Goal: Task Accomplishment & Management: Use online tool/utility

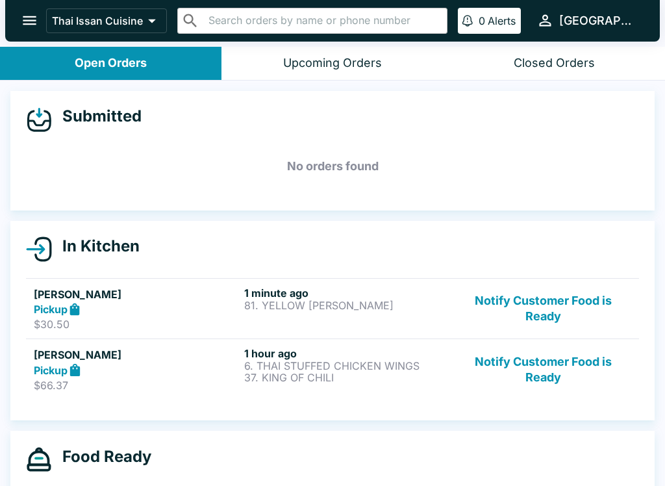
click at [552, 367] on button "Notify Customer Food is Ready" at bounding box center [543, 369] width 176 height 45
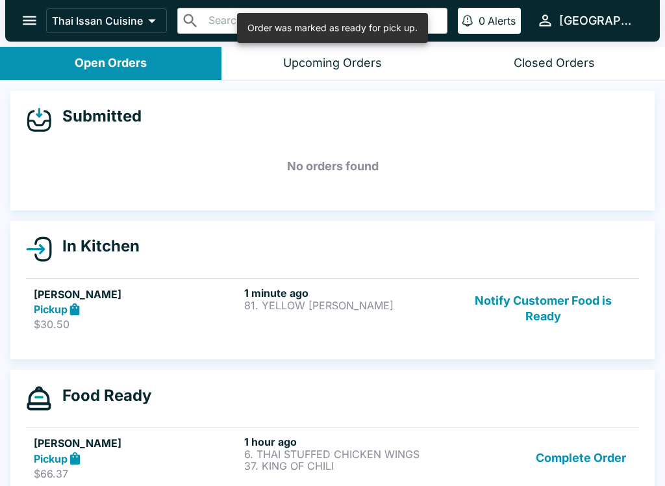
click at [414, 320] on div "1 minute ago 81. YELLOW [PERSON_NAME]" at bounding box center [346, 308] width 205 height 45
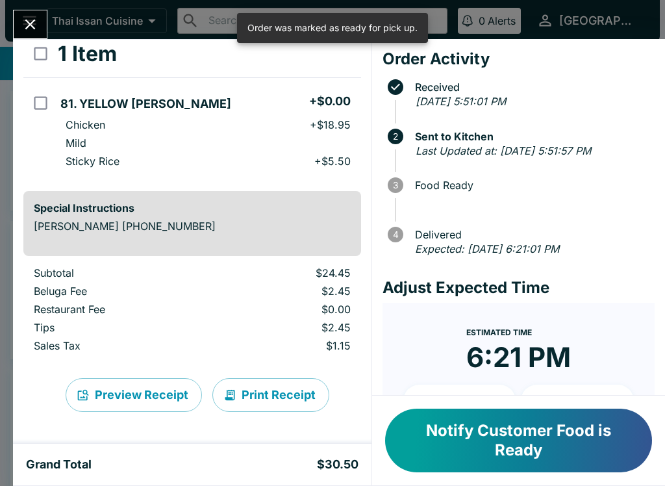
click at [292, 396] on button "Print Receipt" at bounding box center [270, 395] width 117 height 34
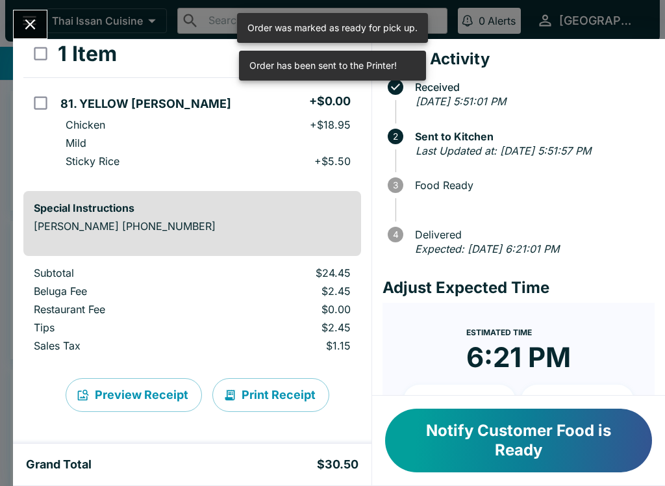
click at [21, 36] on button "Close" at bounding box center [30, 24] width 33 height 28
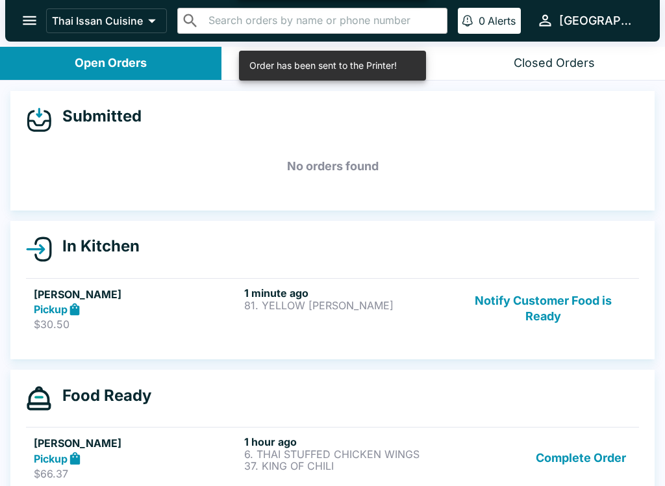
click at [25, 40] on div "Thai Issan Cuisine ​ ​ 0 Alerts thaiissan" at bounding box center [332, 21] width 655 height 42
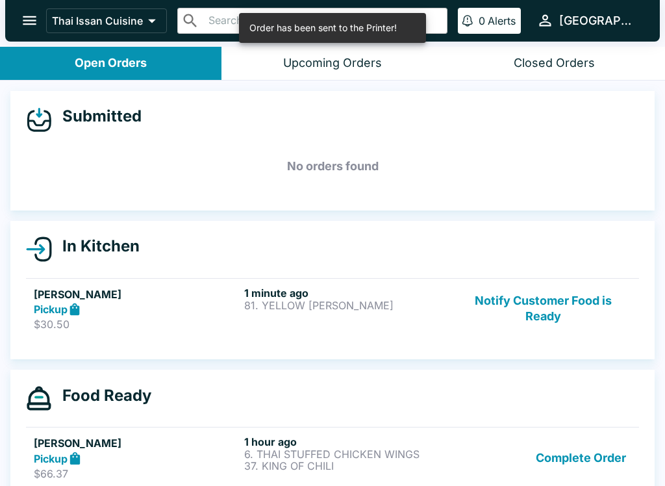
click at [583, 465] on button "Complete Order" at bounding box center [581, 457] width 101 height 45
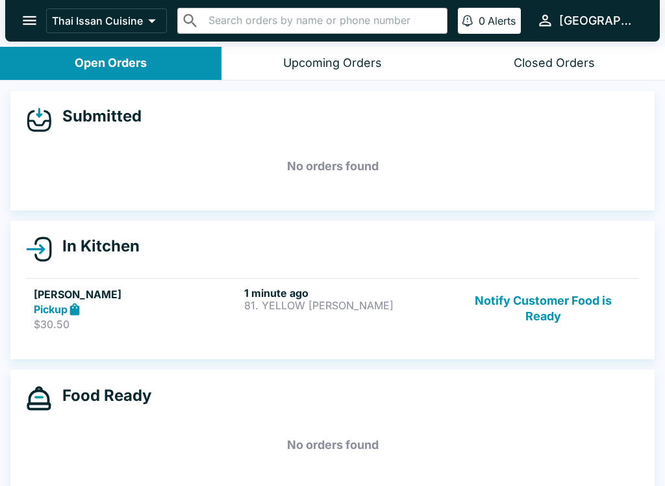
click at [568, 318] on button "Notify Customer Food is Ready" at bounding box center [543, 308] width 176 height 45
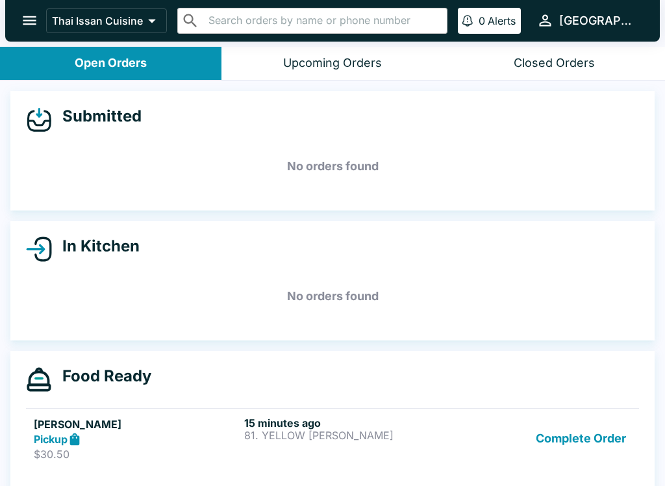
click at [562, 459] on button "Complete Order" at bounding box center [581, 438] width 101 height 45
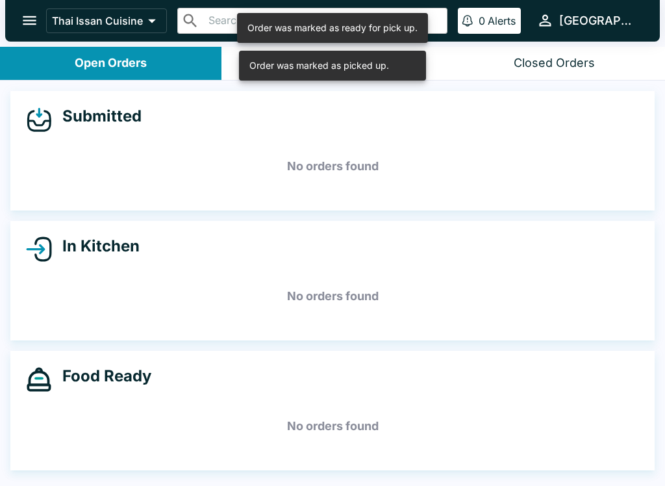
click at [595, 442] on h5 "No orders found" at bounding box center [332, 426] width 613 height 47
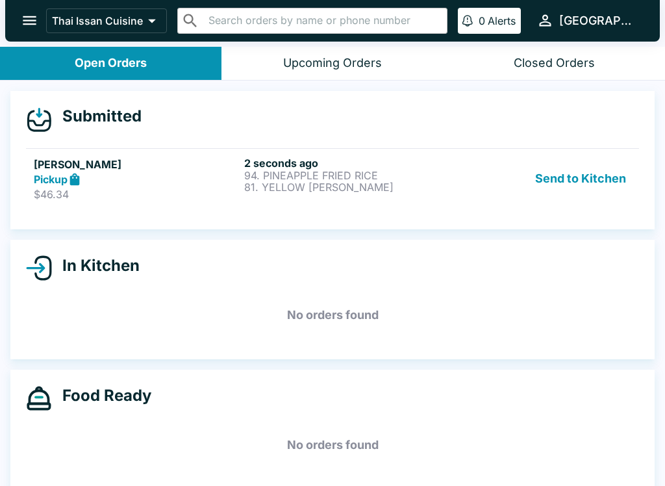
click at [584, 180] on button "Send to Kitchen" at bounding box center [580, 179] width 101 height 45
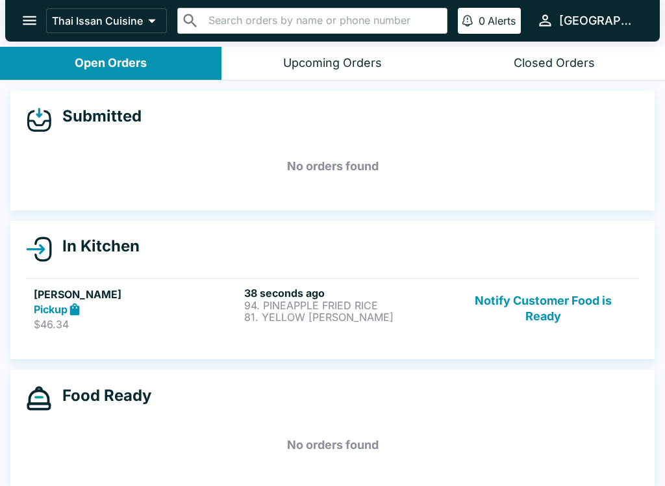
click at [408, 313] on p "81. YELLOW [PERSON_NAME]" at bounding box center [346, 317] width 205 height 12
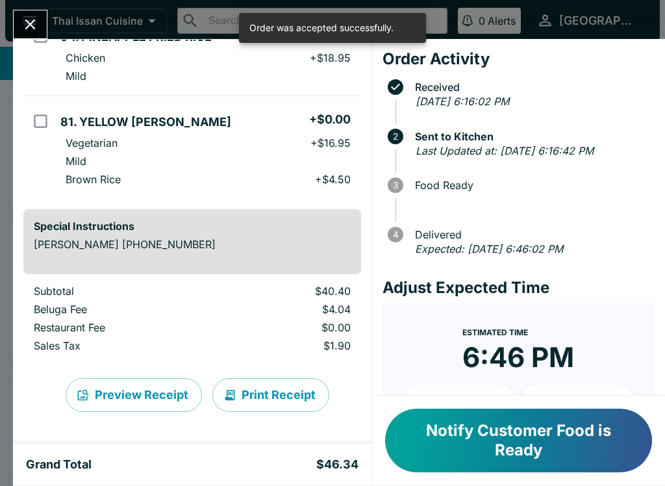
scroll to position [141, 0]
click at [273, 403] on button "Print Receipt" at bounding box center [270, 395] width 117 height 34
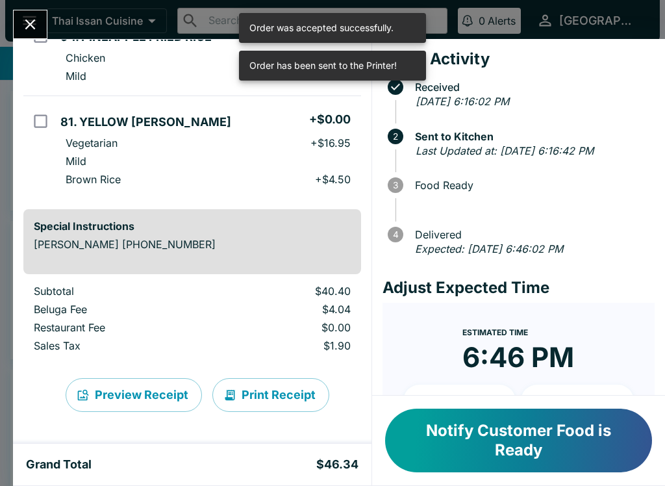
click at [28, 18] on icon "Close" at bounding box center [30, 25] width 18 height 18
